Goal: Task Accomplishment & Management: Use online tool/utility

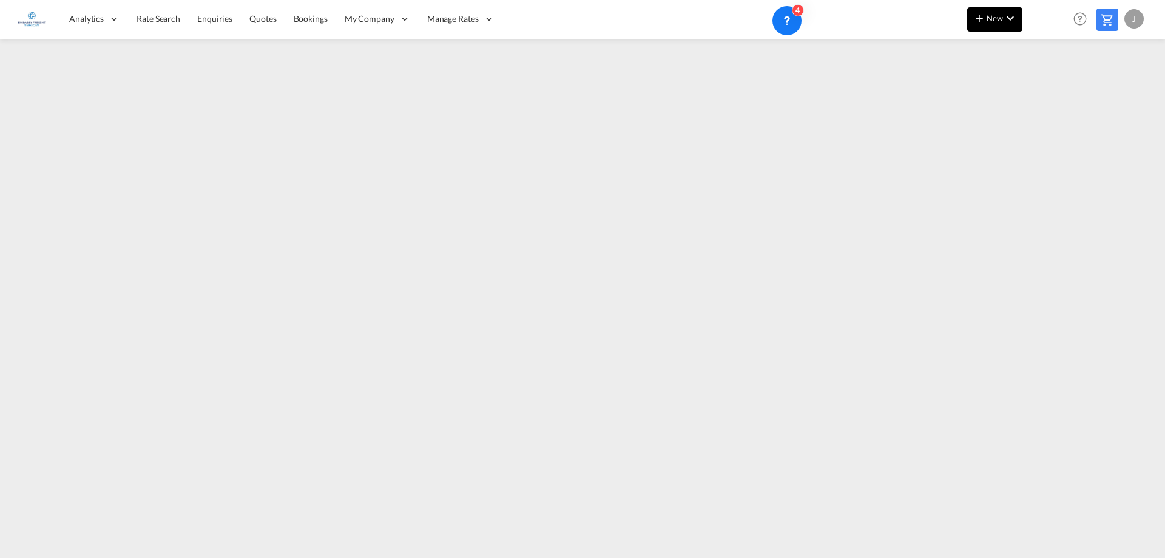
click at [985, 19] on md-icon "icon-plus 400-fg" at bounding box center [979, 18] width 15 height 15
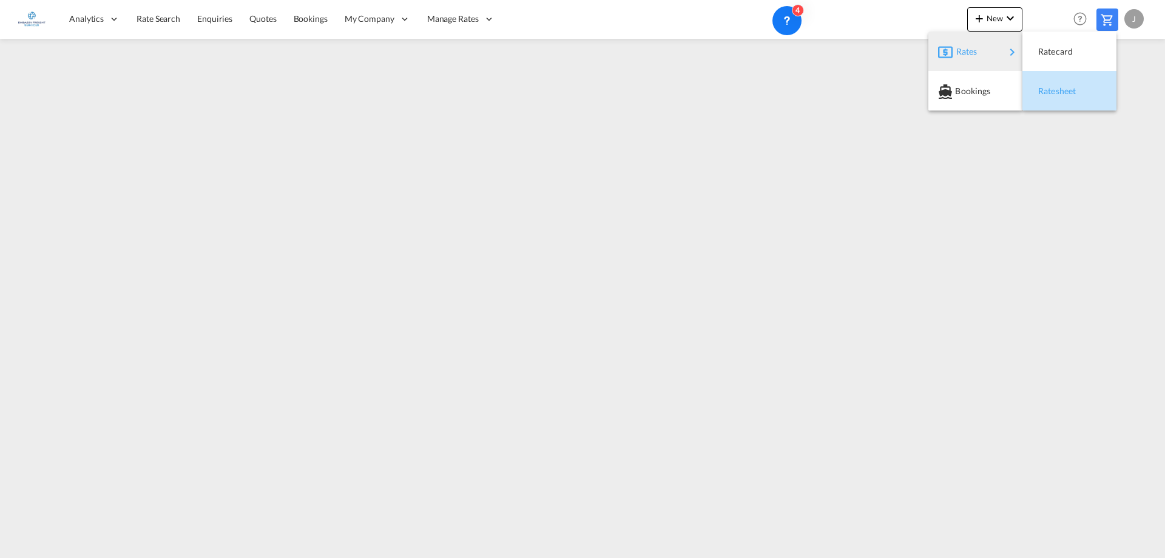
click at [1052, 90] on span "Ratesheet" at bounding box center [1044, 91] width 13 height 24
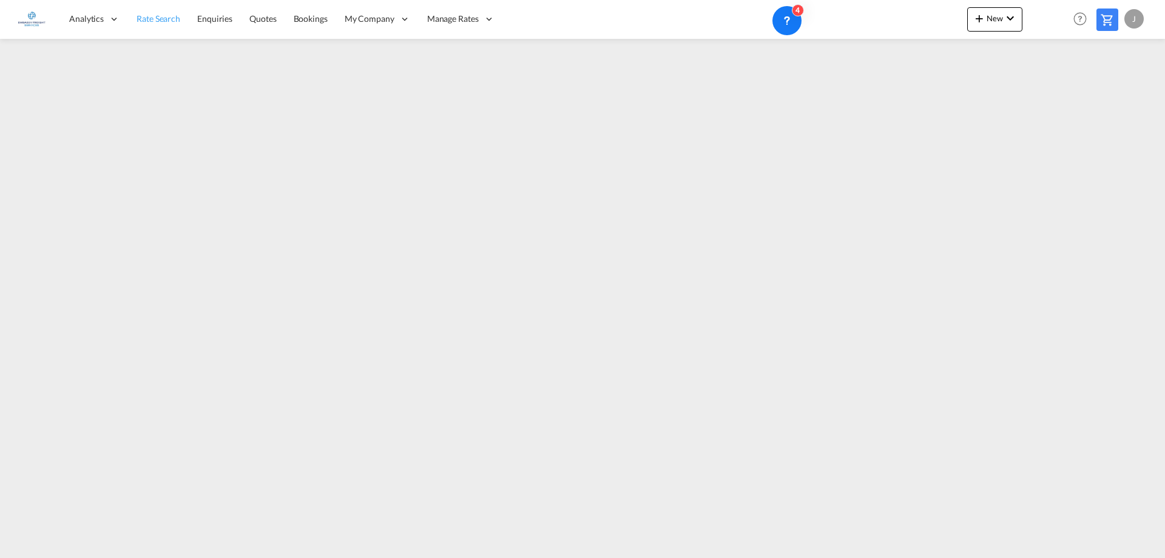
click at [154, 15] on span "Rate Search" at bounding box center [159, 18] width 44 height 10
click at [985, 22] on md-icon "icon-plus 400-fg" at bounding box center [979, 18] width 15 height 15
click at [1000, 95] on div "Bookings" at bounding box center [977, 91] width 45 height 30
click at [992, 18] on span "New" at bounding box center [995, 18] width 46 height 10
click at [995, 49] on div "Rates" at bounding box center [981, 51] width 49 height 30
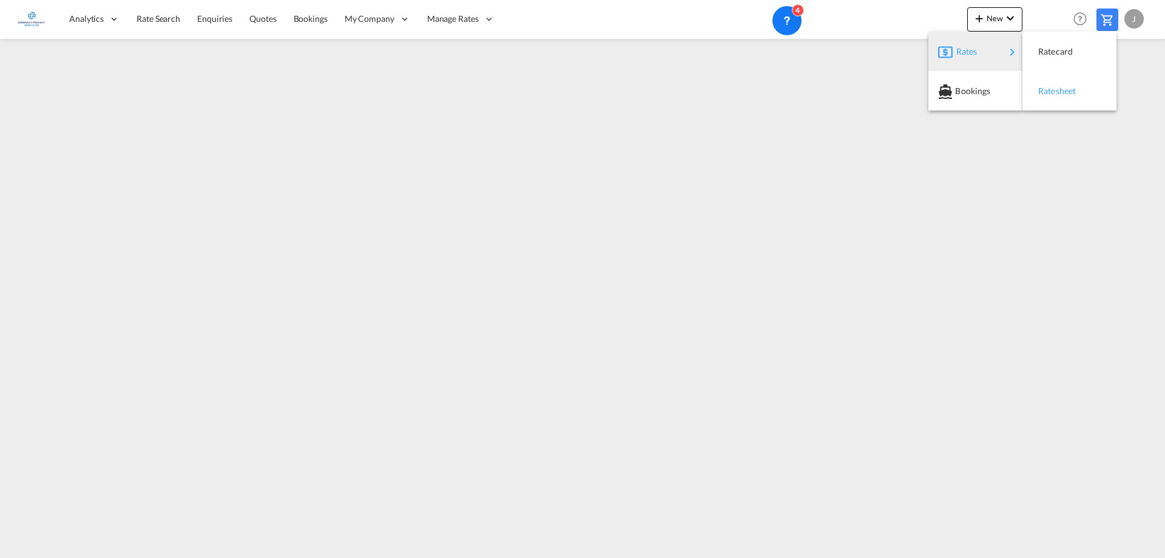
click at [1048, 93] on span "Ratesheet" at bounding box center [1044, 91] width 13 height 24
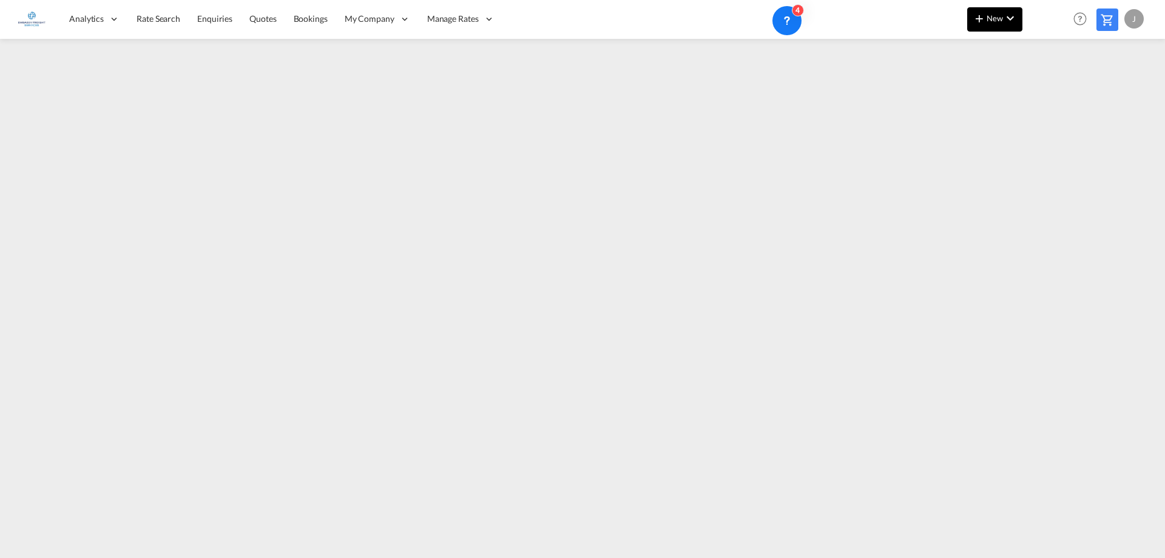
click at [992, 21] on span "New" at bounding box center [995, 18] width 46 height 10
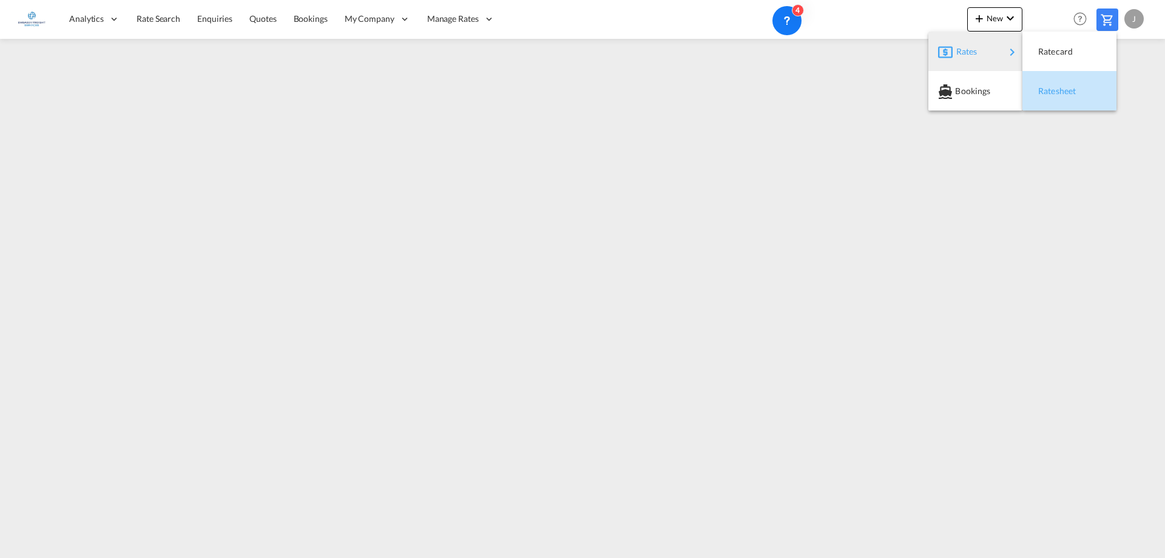
click at [1084, 92] on div "Ratesheet" at bounding box center [1069, 91] width 75 height 30
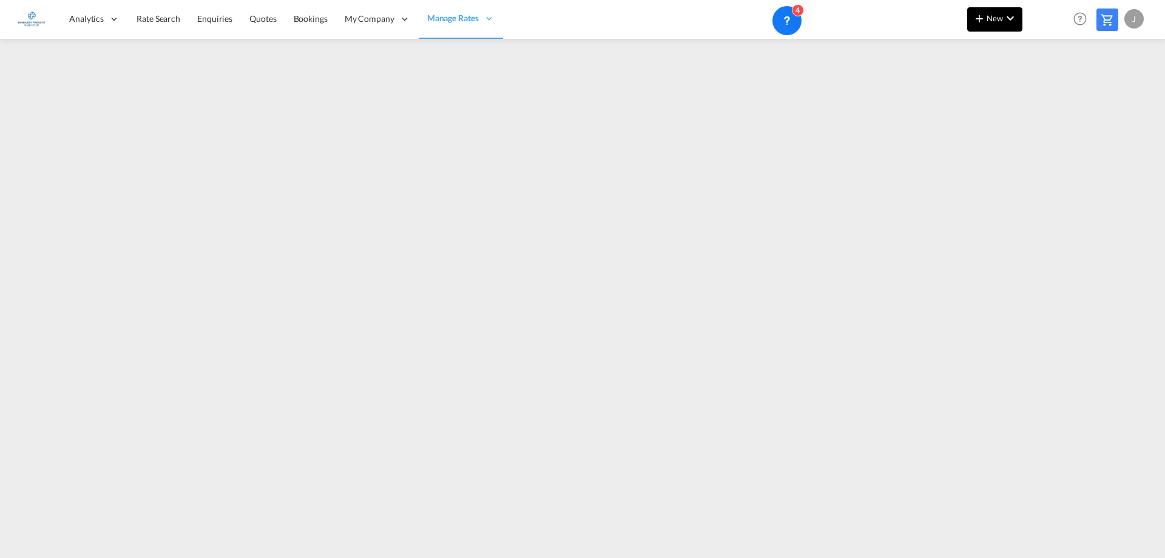
click at [1020, 17] on button "New" at bounding box center [994, 19] width 55 height 24
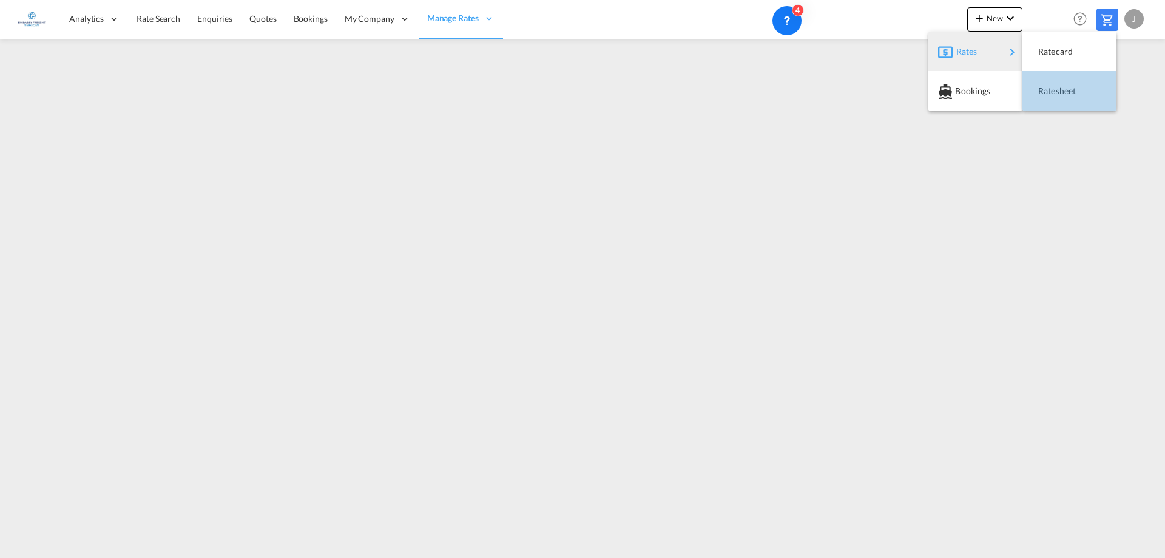
drag, startPoint x: 1062, startPoint y: 96, endPoint x: 1071, endPoint y: 103, distance: 11.8
click at [1063, 96] on div "Ratesheet" at bounding box center [1060, 91] width 45 height 30
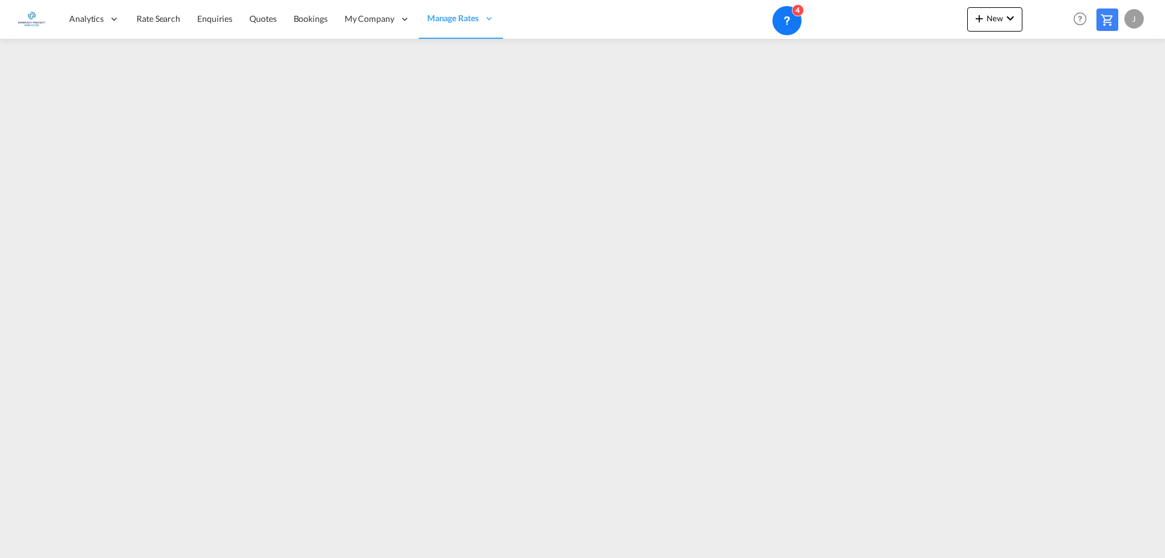
click at [964, 25] on div "Analytics Reports Dashboard Rate Search Enquiries Quotes Bookings" at bounding box center [582, 19] width 1129 height 38
click at [993, 22] on span "New" at bounding box center [995, 18] width 46 height 10
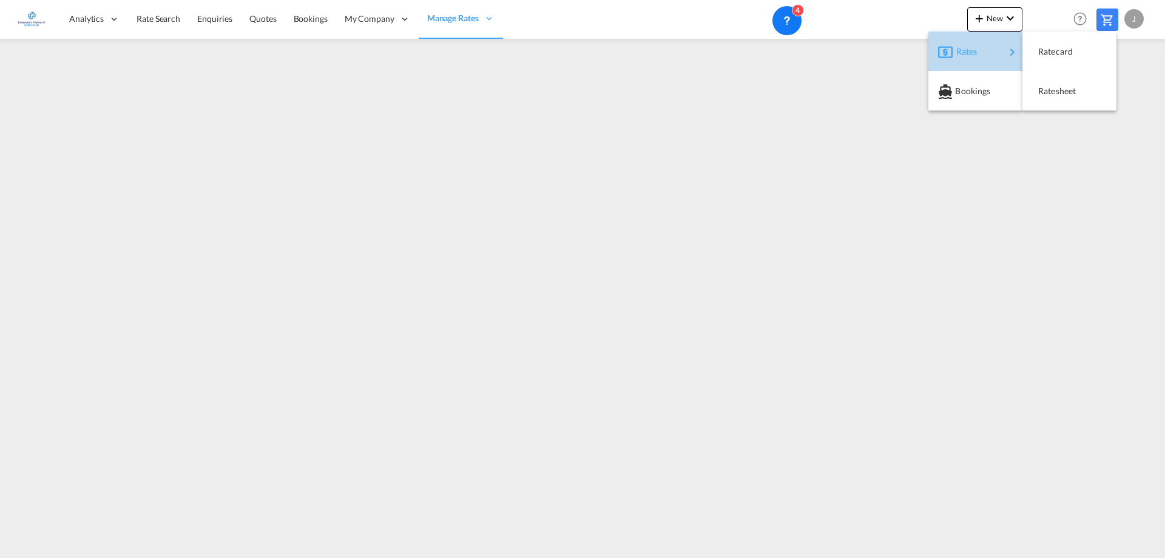
click at [966, 53] on span "Rates" at bounding box center [964, 51] width 15 height 24
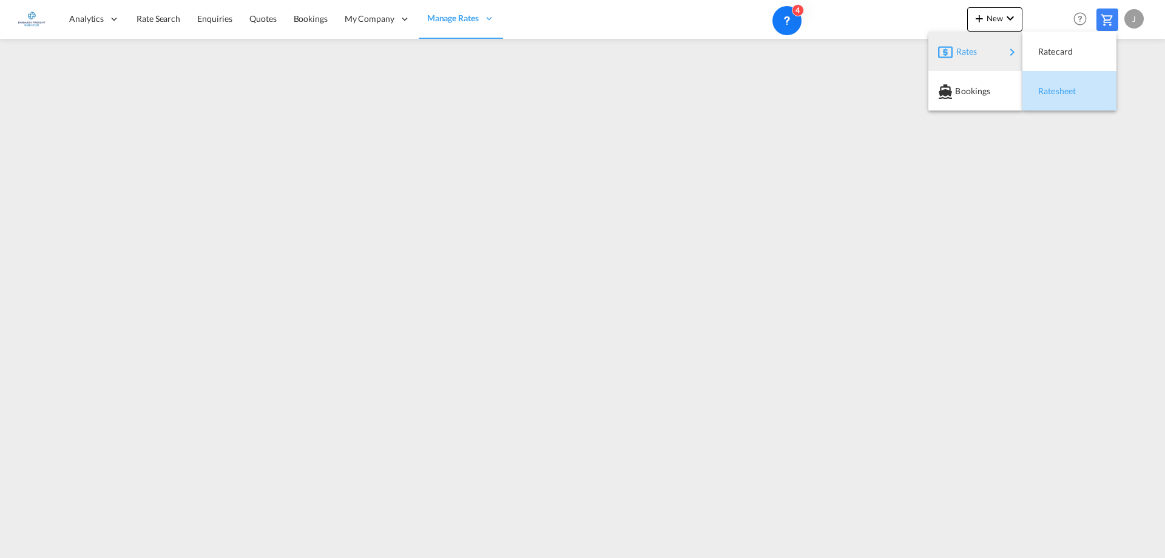
click at [1052, 86] on span "Ratesheet" at bounding box center [1044, 91] width 13 height 24
